Goal: Entertainment & Leisure: Consume media (video, audio)

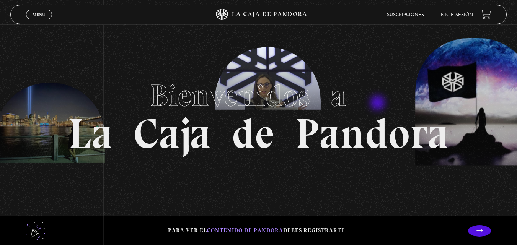
scroll to position [13, 0]
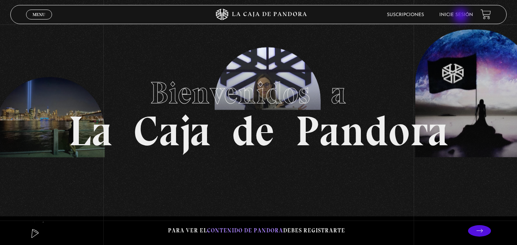
click at [473, 15] on link "Inicie sesión" at bounding box center [457, 15] width 34 height 5
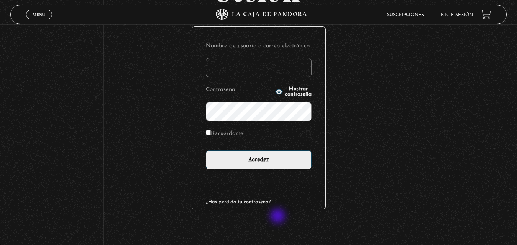
scroll to position [89, 0]
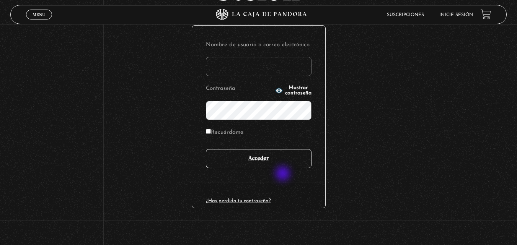
type input "vbadilla"
click at [279, 161] on input "Acceder" at bounding box center [259, 158] width 106 height 19
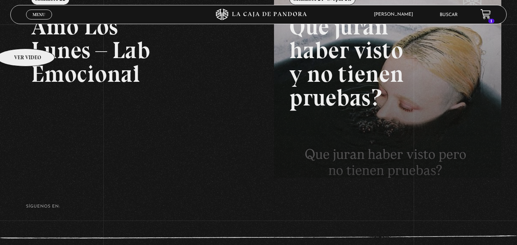
scroll to position [88, 0]
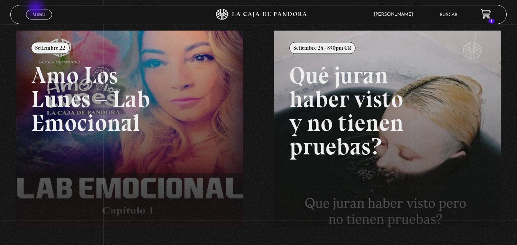
click at [36, 9] on div "Menu Cerrar" at bounding box center [103, 14] width 155 height 18
click at [36, 15] on span "Menu" at bounding box center [39, 14] width 13 height 5
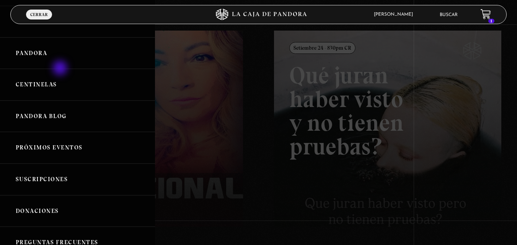
scroll to position [0, 0]
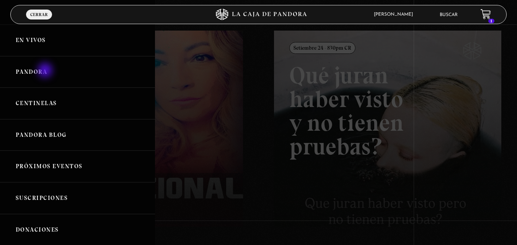
click at [47, 70] on link "Pandora" at bounding box center [77, 72] width 155 height 32
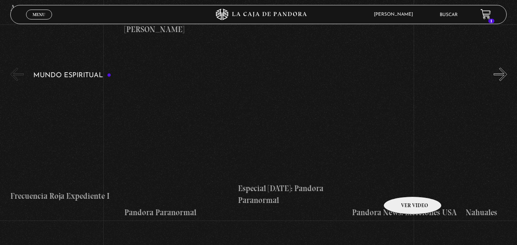
scroll to position [2145, 0]
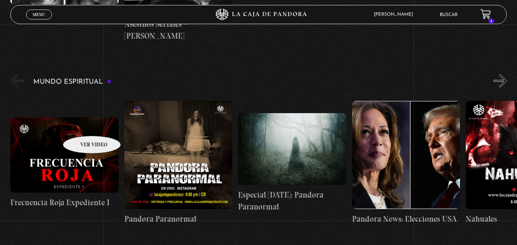
click at [82, 124] on figure at bounding box center [64, 155] width 108 height 75
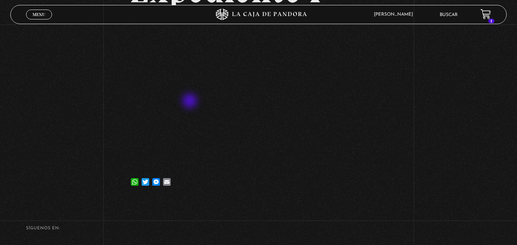
scroll to position [128, 0]
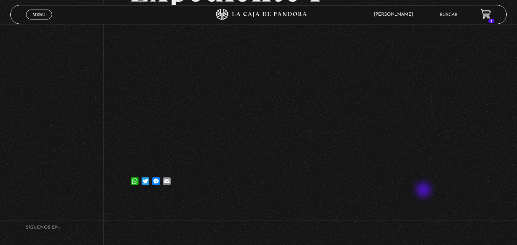
click at [423, 185] on div "Volver [DATE] Frecuencia Roja Expediente I WhatsApp Twitter Messenger Email" at bounding box center [258, 48] width 517 height 302
